Goal: Task Accomplishment & Management: Manage account settings

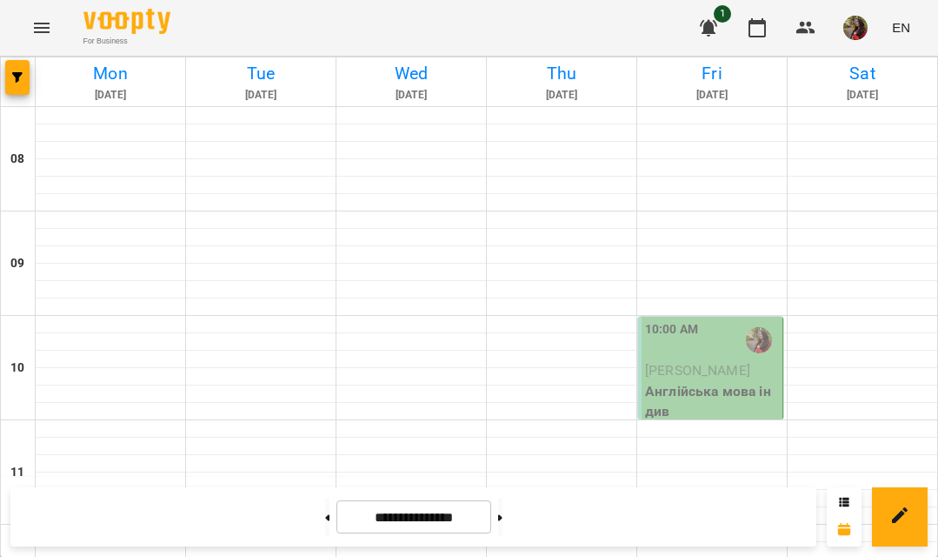
scroll to position [740, 0]
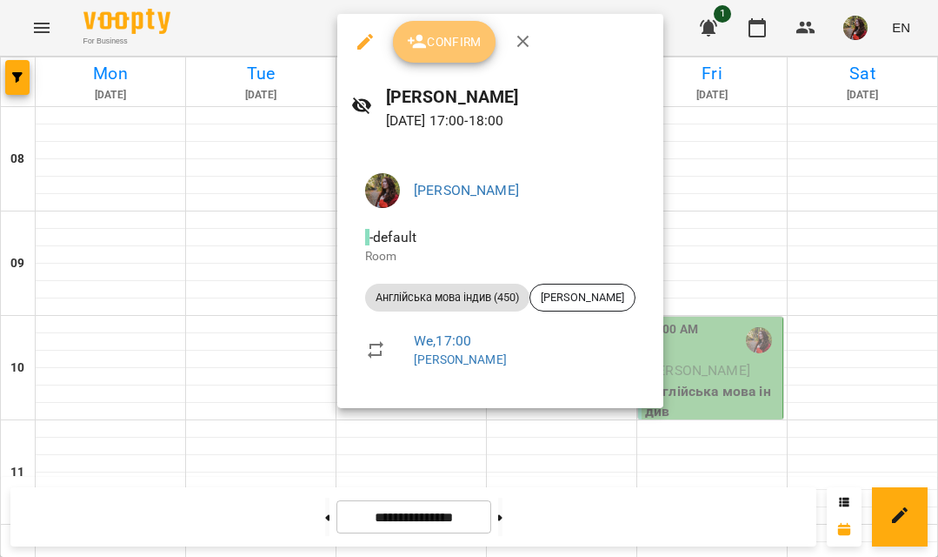
click at [439, 34] on span "Confirm" at bounding box center [444, 41] width 75 height 21
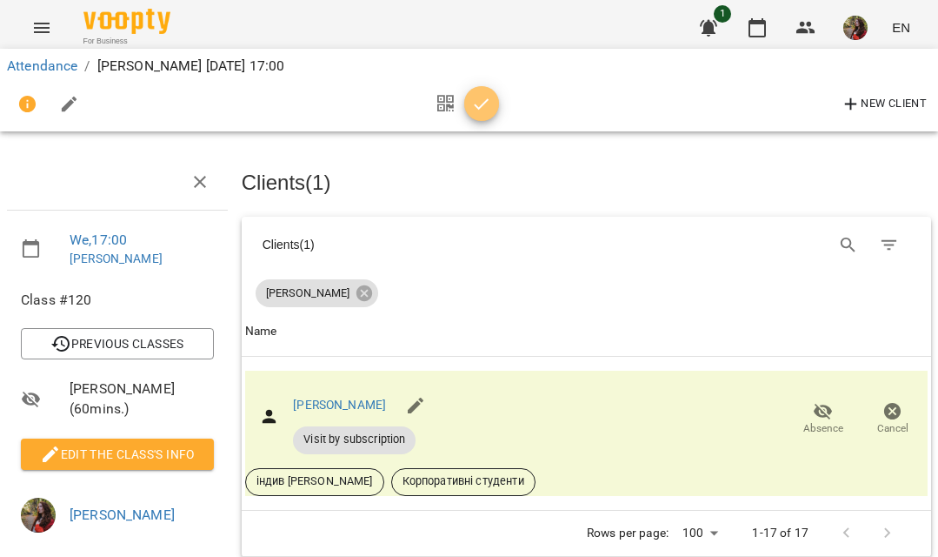
click at [477, 100] on icon "button" at bounding box center [481, 104] width 21 height 21
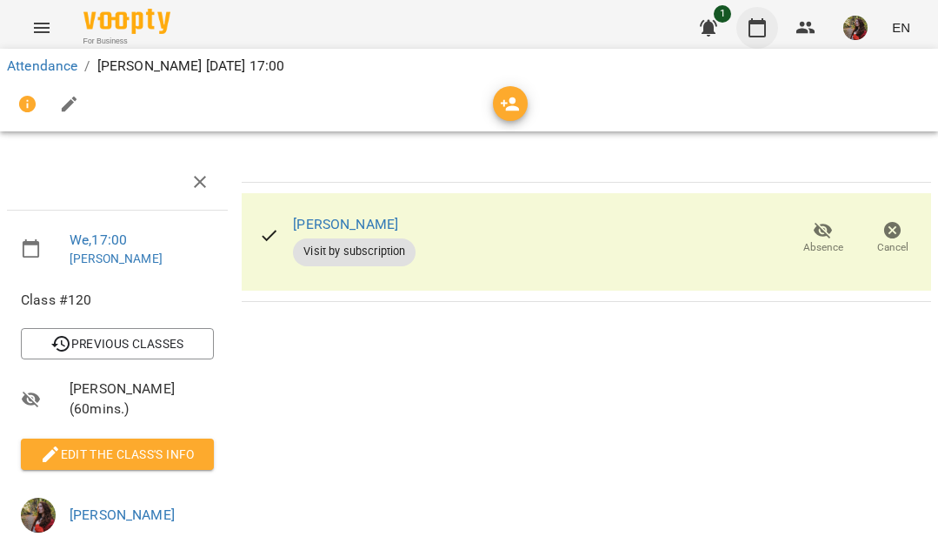
click at [758, 33] on icon "button" at bounding box center [757, 27] width 21 height 21
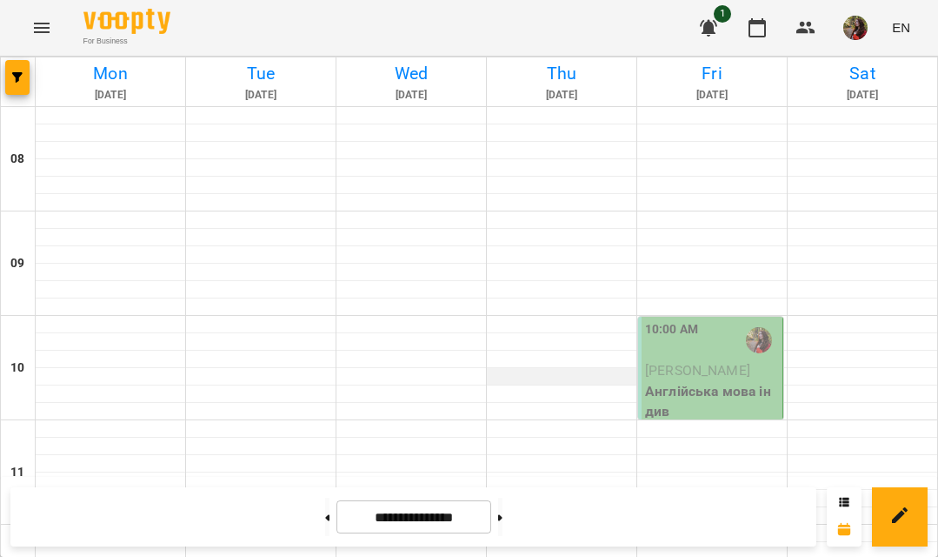
scroll to position [1090, 0]
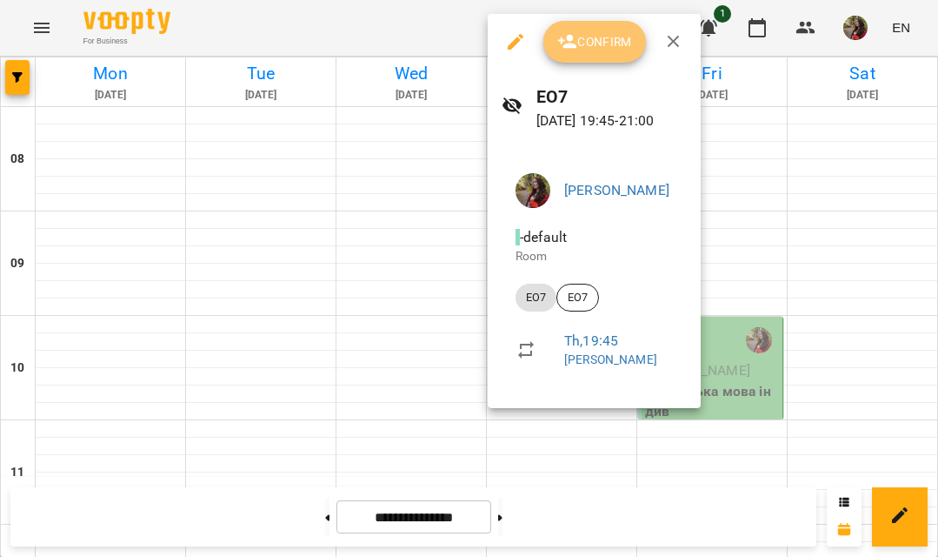
click at [594, 62] on button "Confirm" at bounding box center [595, 42] width 103 height 42
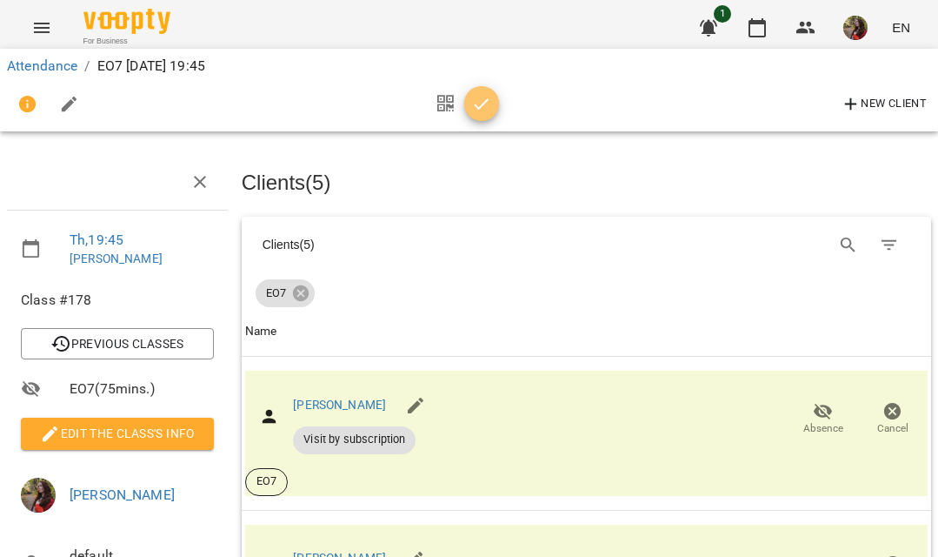
click at [475, 113] on icon "button" at bounding box center [481, 104] width 21 height 21
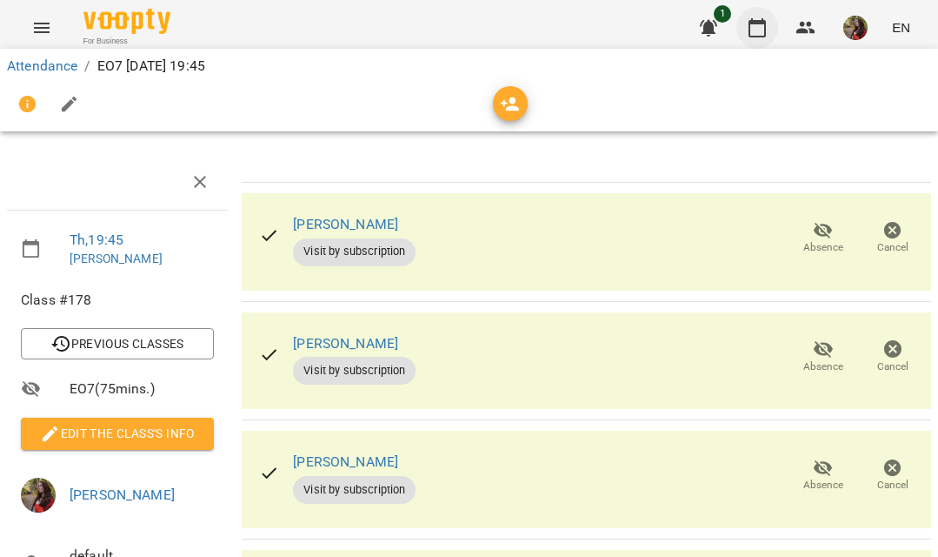
click at [755, 18] on icon "button" at bounding box center [757, 27] width 21 height 21
